Goal: Task Accomplishment & Management: Use online tool/utility

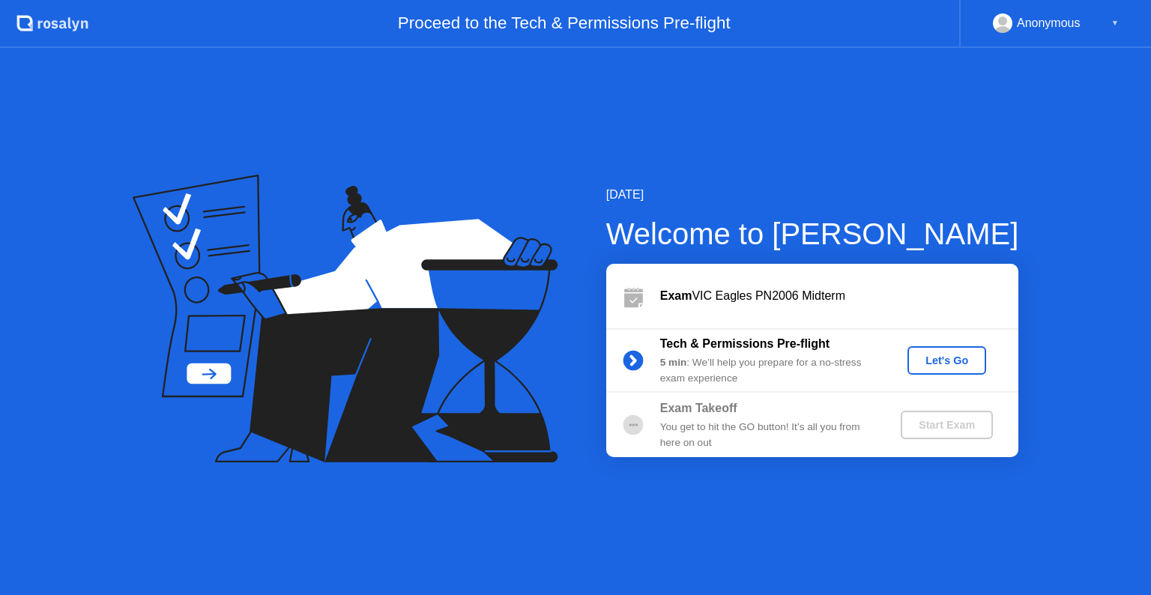
click at [965, 362] on div "Let's Go" at bounding box center [947, 361] width 67 height 12
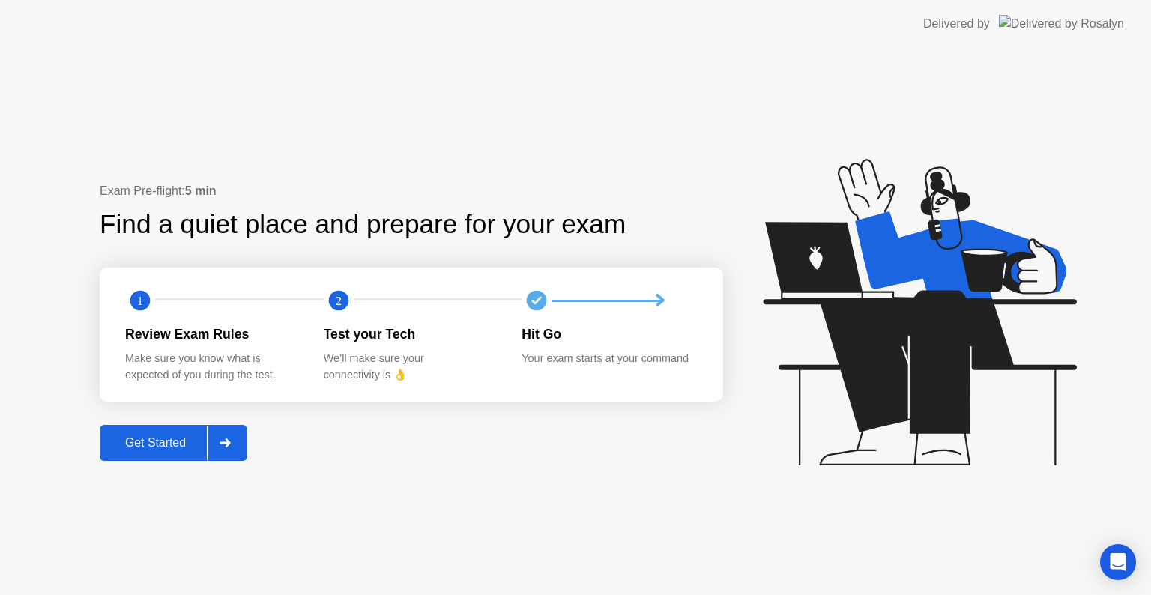
click at [173, 452] on button "Get Started" at bounding box center [174, 443] width 148 height 36
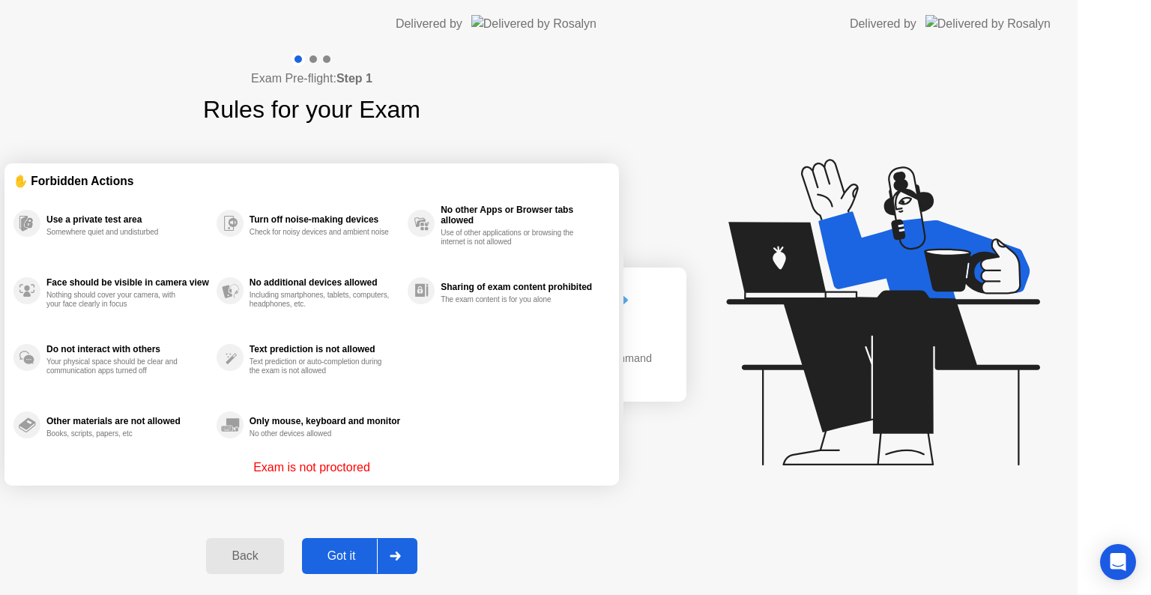
click at [173, 452] on div "Exam Pre-flight: Step 1 Rules for your Exam ✋ Forbidden Actions Use a private t…" at bounding box center [312, 321] width 624 height 547
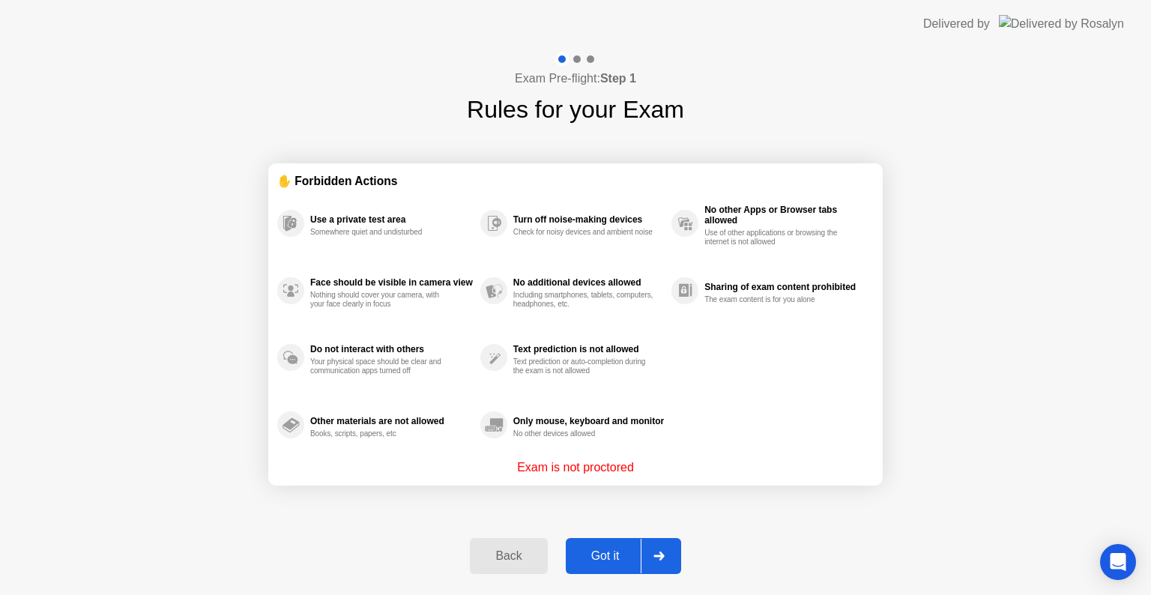
click at [610, 562] on div "Got it" at bounding box center [605, 555] width 70 height 13
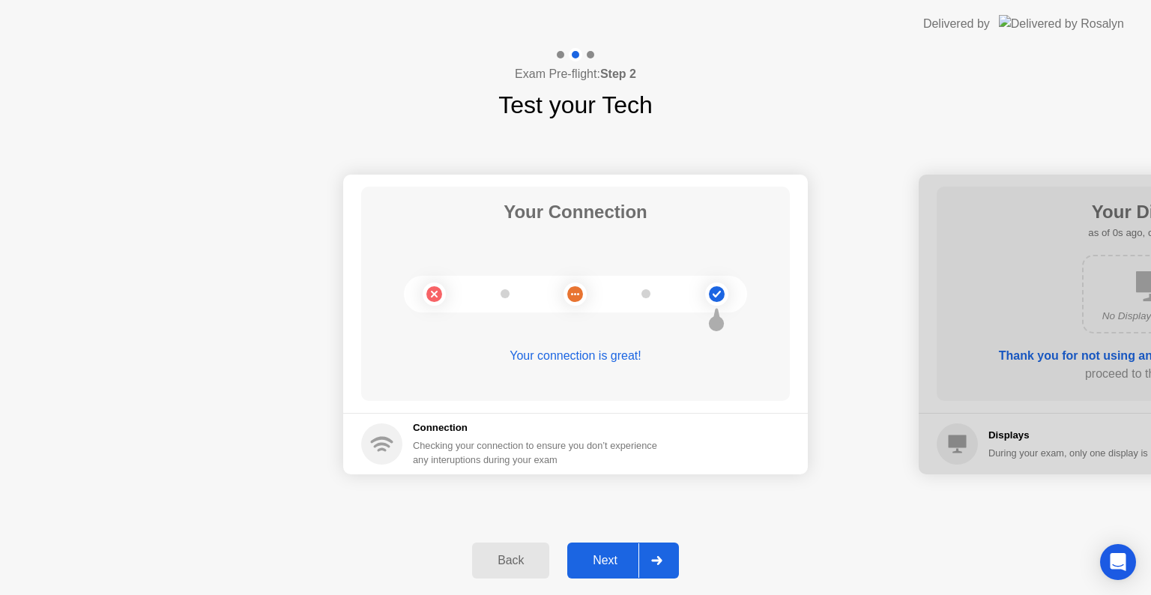
click at [609, 554] on div "Next" at bounding box center [605, 560] width 67 height 13
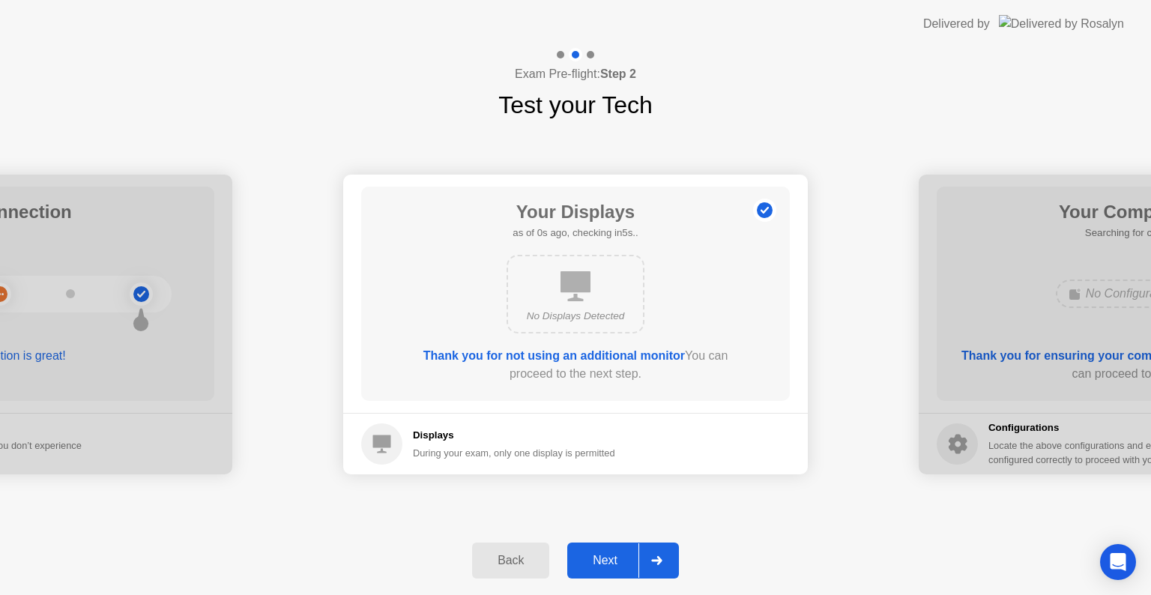
click at [609, 554] on div "Next" at bounding box center [605, 560] width 67 height 13
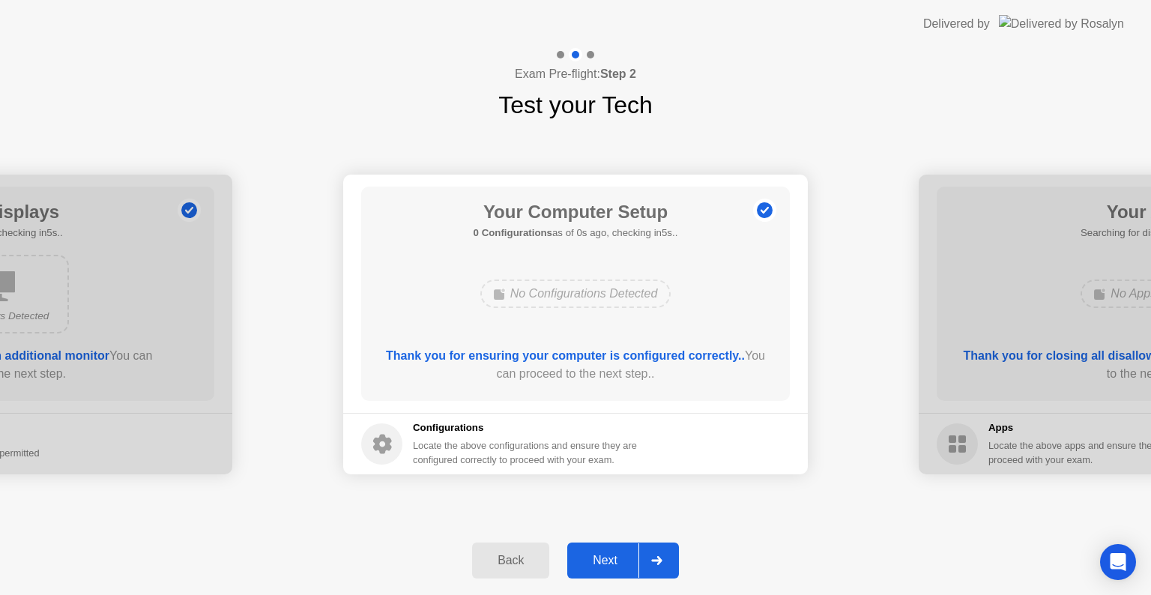
click at [609, 554] on div "Next" at bounding box center [605, 560] width 67 height 13
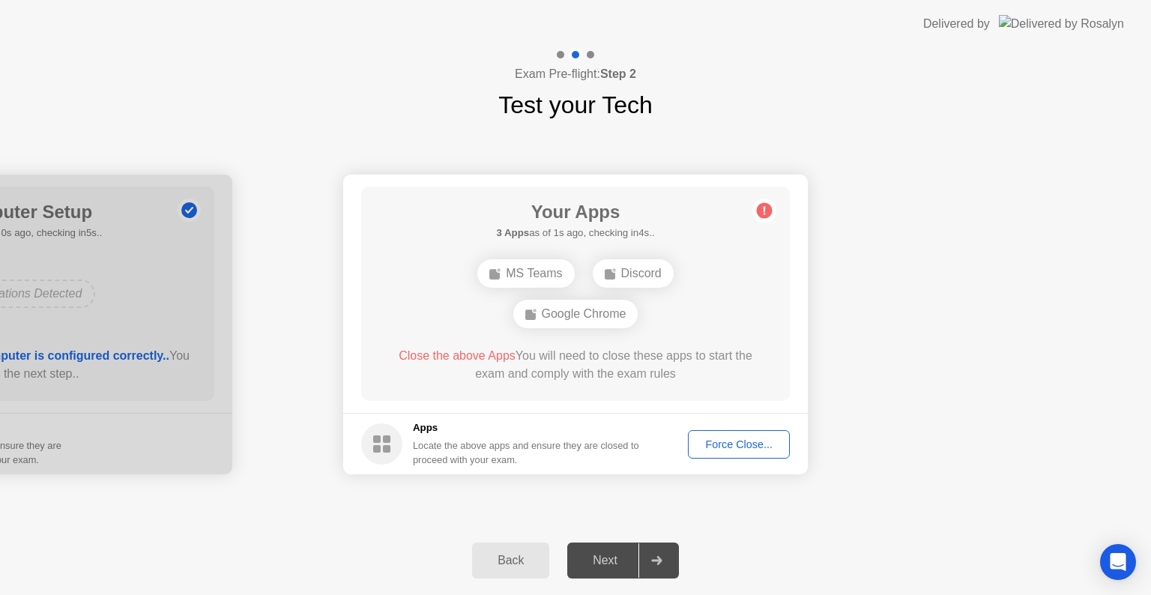
click at [729, 441] on div "Force Close..." at bounding box center [738, 445] width 91 height 12
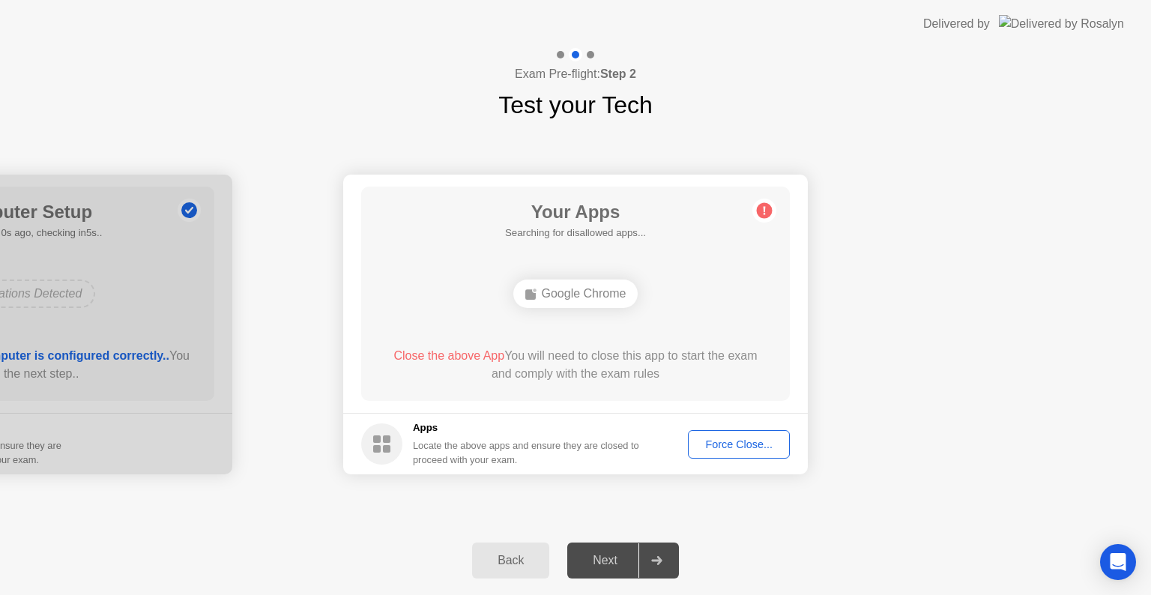
click at [731, 445] on div "Force Close..." at bounding box center [738, 445] width 91 height 12
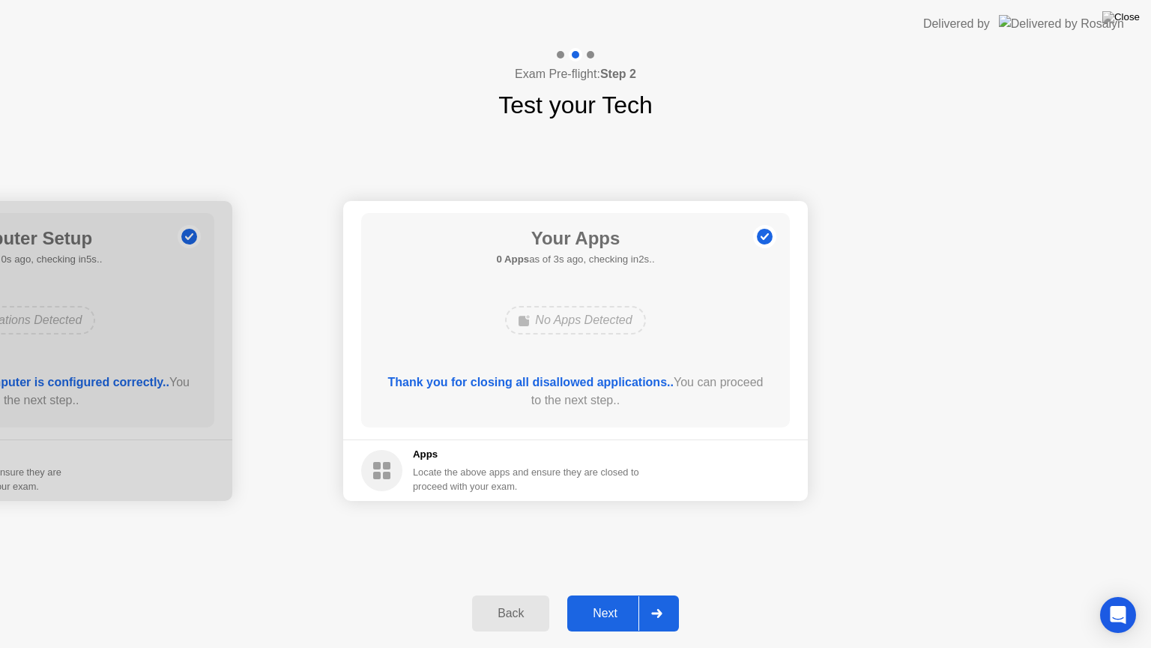
click at [599, 594] on div "Next" at bounding box center [605, 612] width 67 height 13
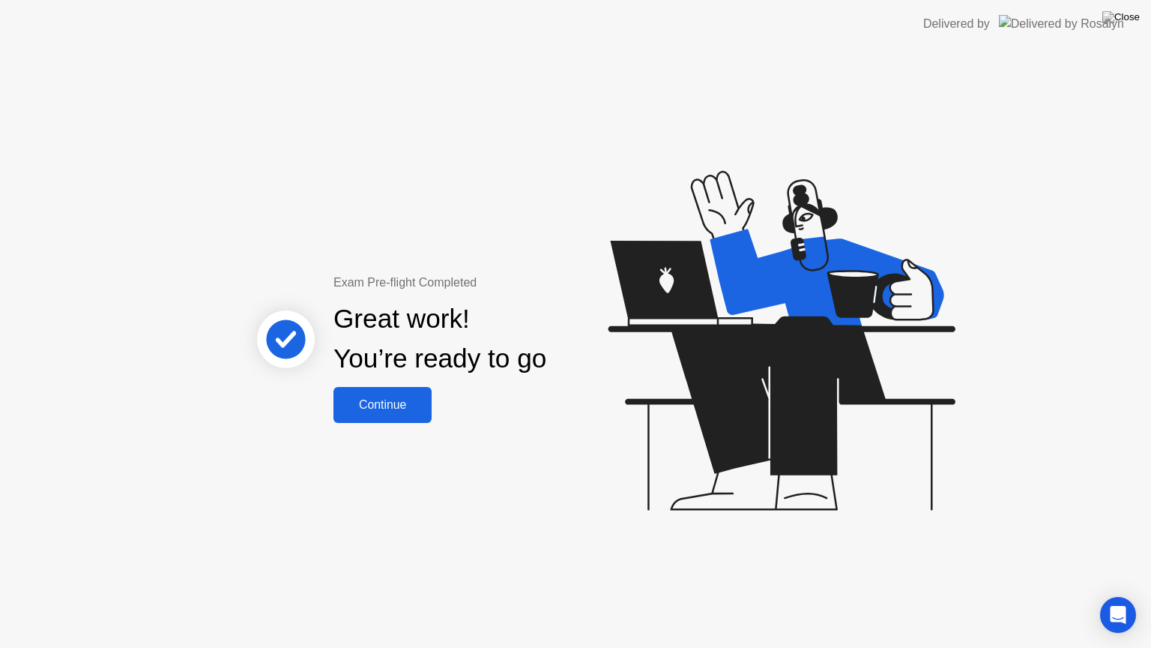
click at [383, 403] on div "Continue" at bounding box center [382, 404] width 89 height 13
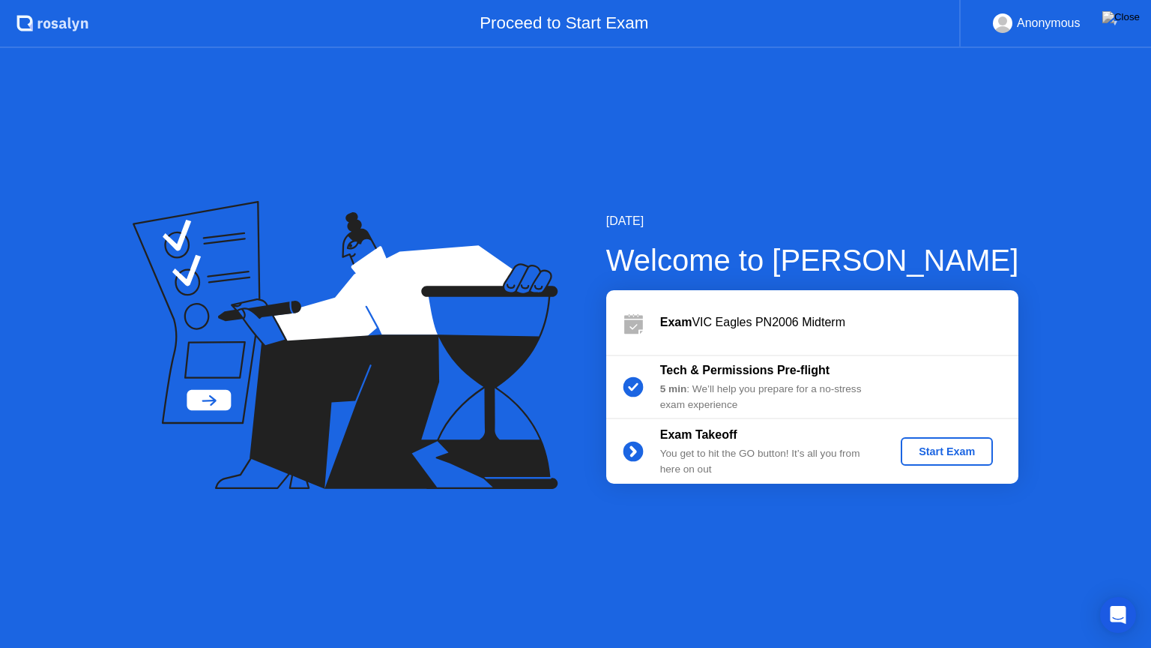
click at [916, 445] on div "Start Exam" at bounding box center [947, 451] width 80 height 12
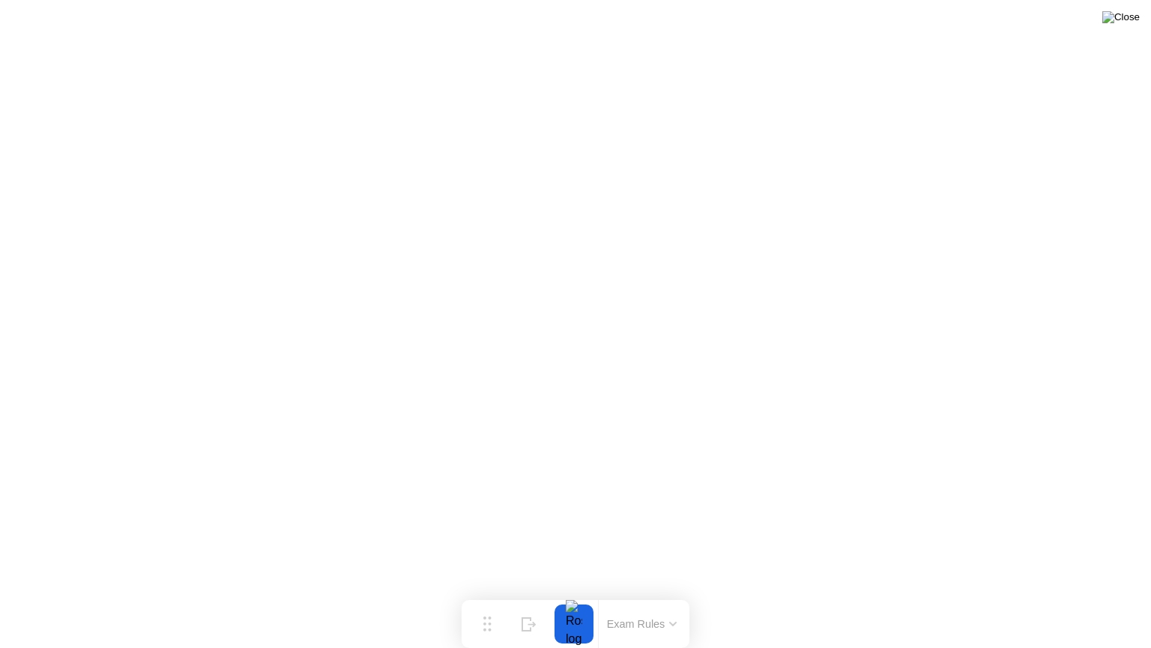
click at [1128, 13] on img at bounding box center [1121, 17] width 37 height 12
click at [1127, 21] on img at bounding box center [1121, 17] width 37 height 12
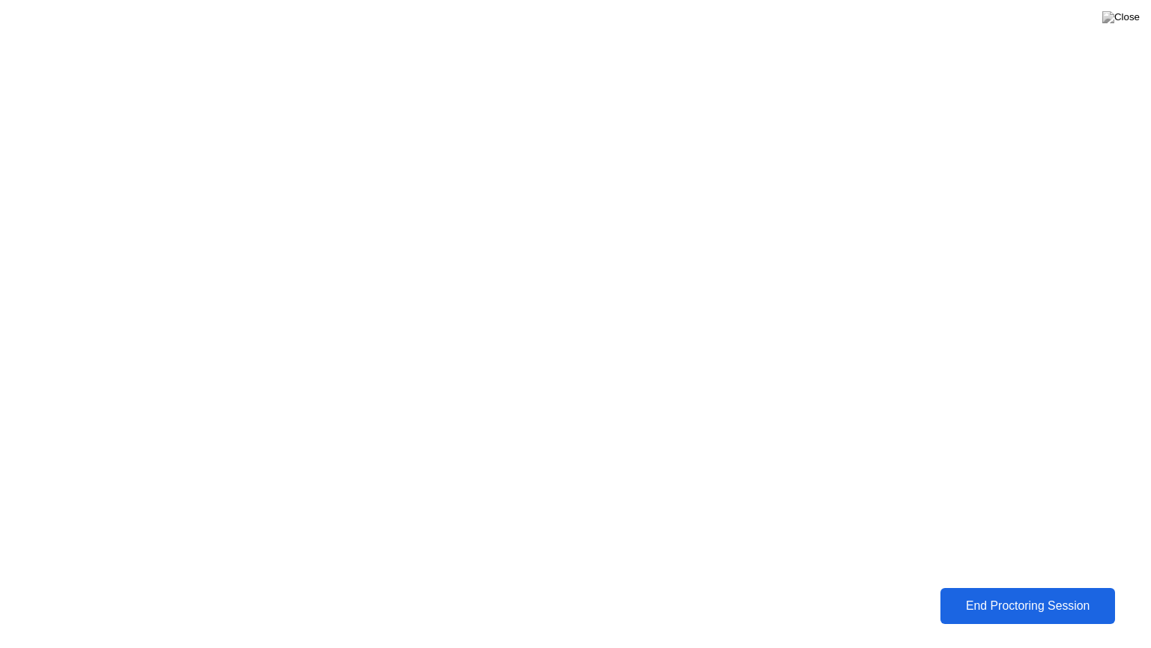
click at [983, 594] on div "End Proctoring Session" at bounding box center [1028, 605] width 166 height 13
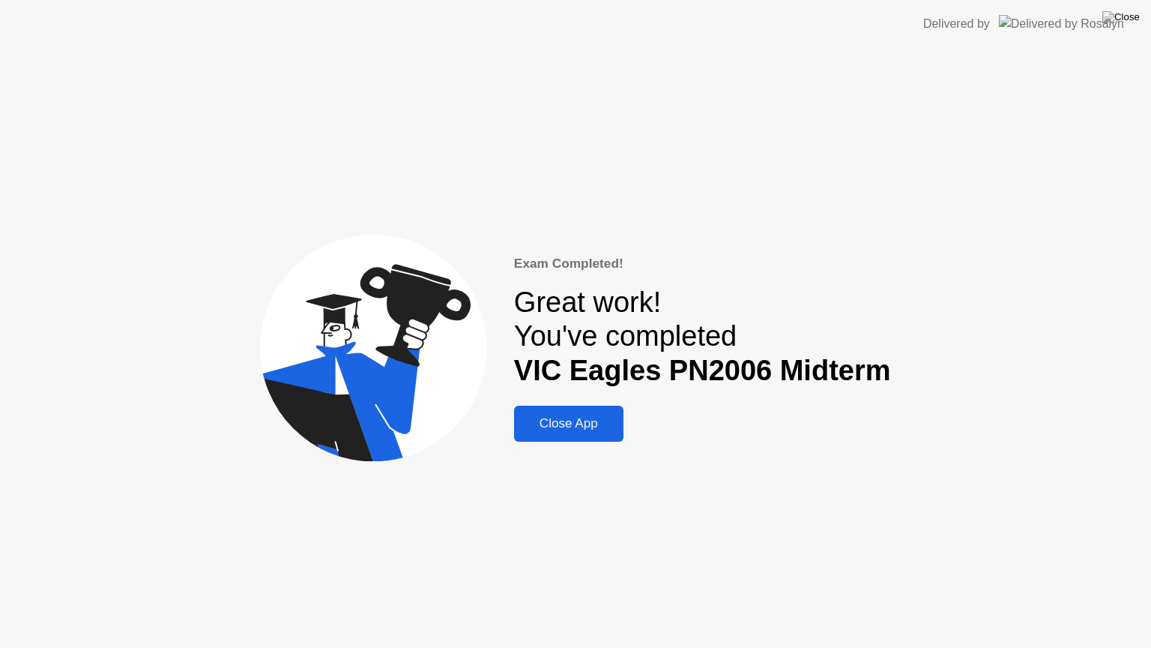
click at [588, 411] on button "Close App" at bounding box center [568, 424] width 109 height 36
